Goal: Transaction & Acquisition: Purchase product/service

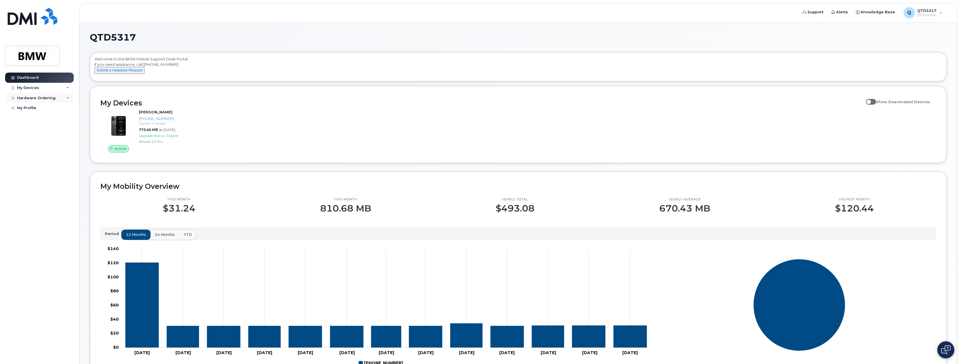
click at [40, 98] on div "Hardware Ordering" at bounding box center [36, 98] width 39 height 5
click at [31, 105] on link "New Order" at bounding box center [44, 108] width 59 height 11
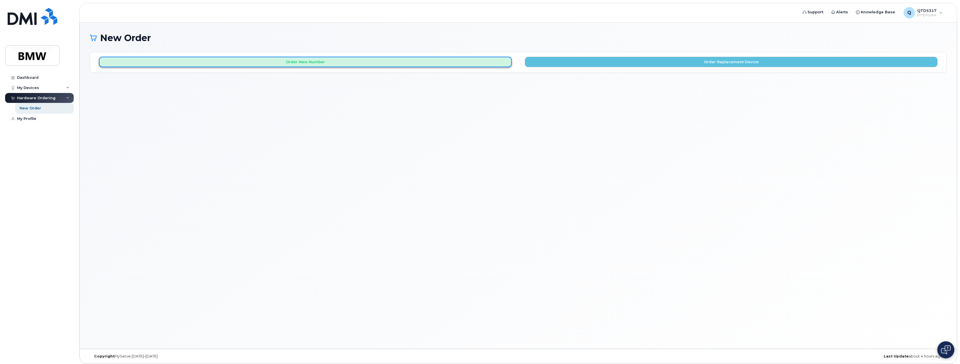
click at [353, 64] on button "Order New Number" at bounding box center [305, 62] width 413 height 10
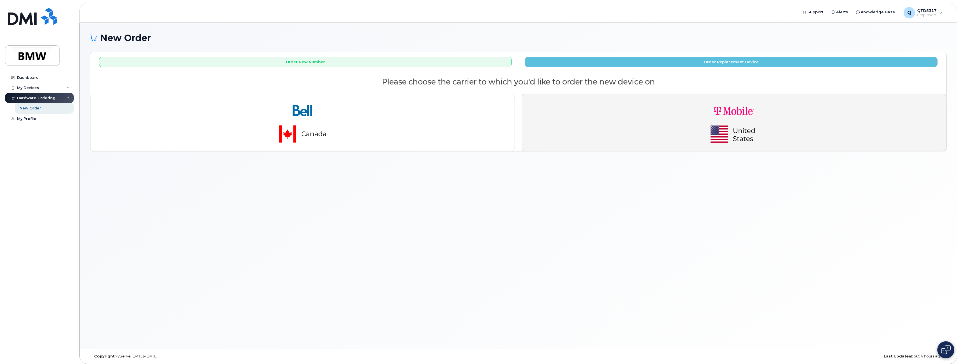
click at [623, 133] on button "button" at bounding box center [733, 122] width 425 height 57
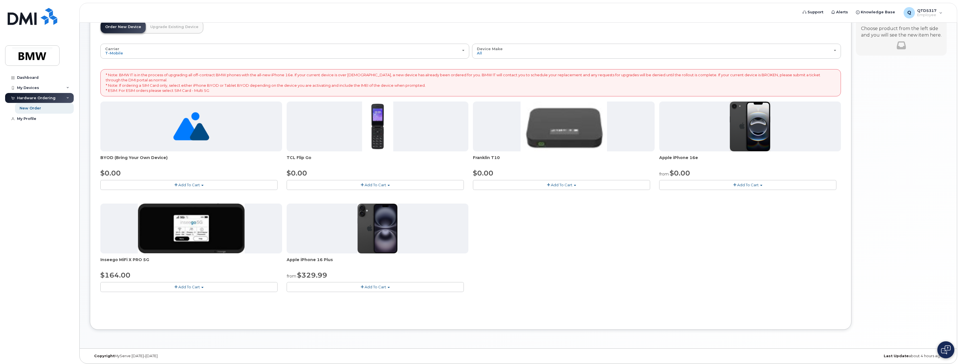
scroll to position [44, 0]
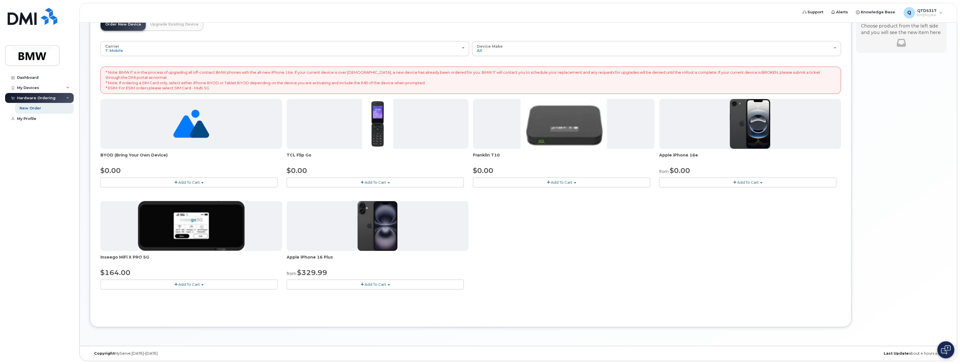
drag, startPoint x: 99, startPoint y: 154, endPoint x: 186, endPoint y: 158, distance: 87.7
click at [186, 158] on div "Order New Device Upgrade Existing Device Order new device and new line Order ne…" at bounding box center [470, 167] width 761 height 320
copy span "BYOD (Bring Your Own Device)"
